Goal: Check status: Check status

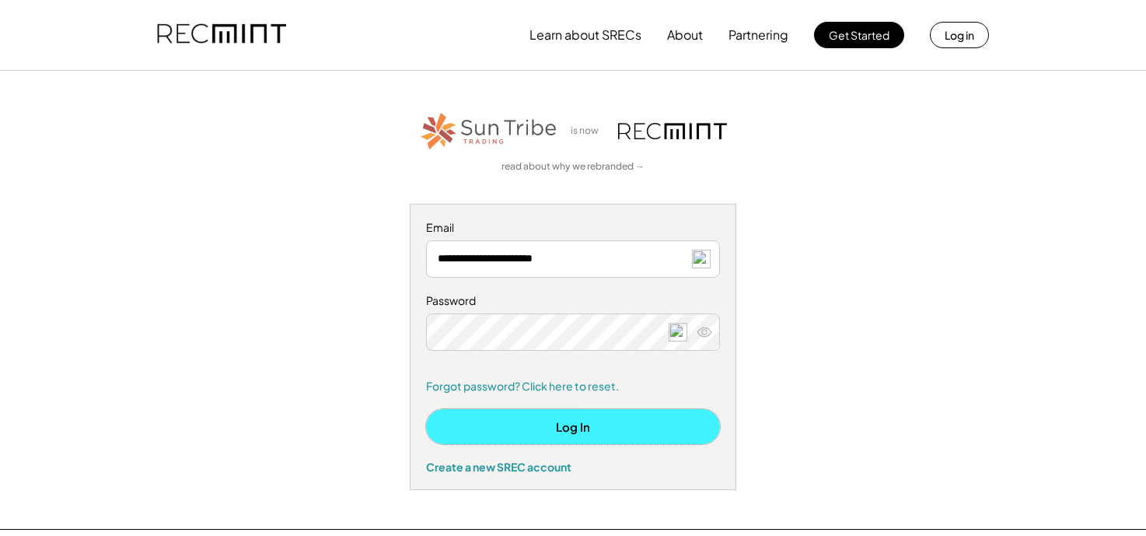
click at [604, 431] on button "Log In" at bounding box center [573, 426] width 294 height 35
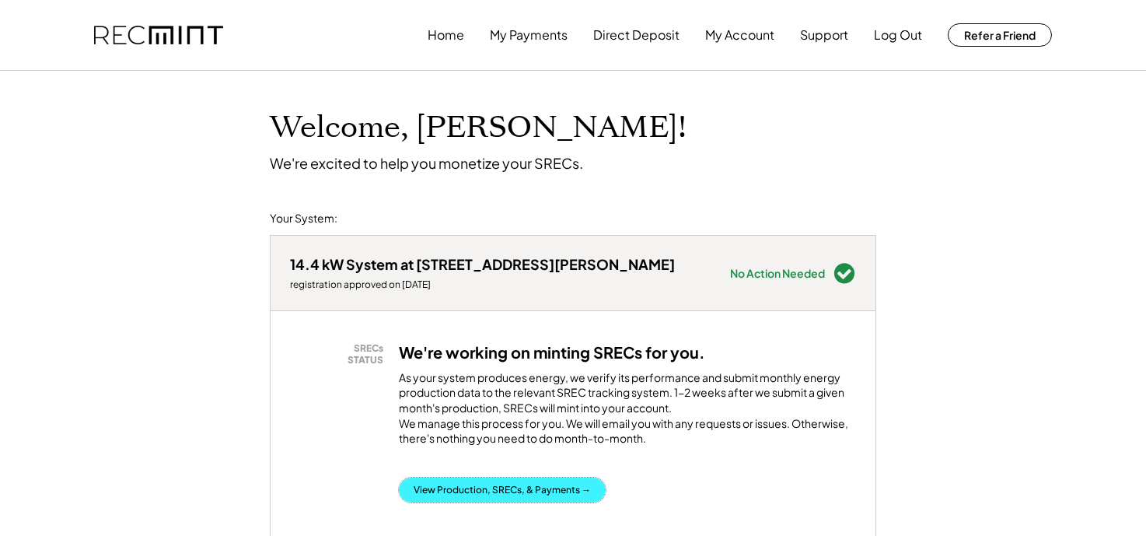
click at [482, 502] on button "View Production, SRECs, & Payments →" at bounding box center [502, 489] width 207 height 25
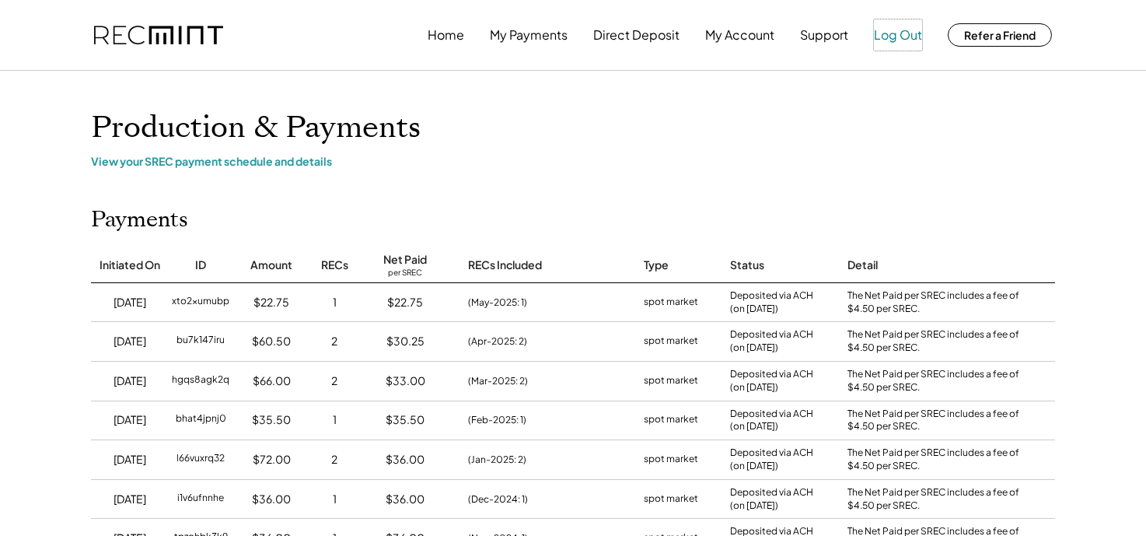
click at [903, 37] on button "Log Out" at bounding box center [898, 34] width 48 height 31
